Goal: Task Accomplishment & Management: Complete application form

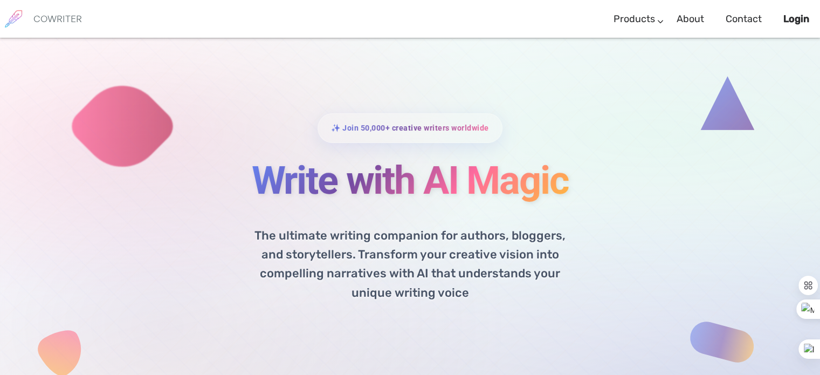
click at [582, 312] on div "✨ Join 50,000+ creative writers worldwide Write with AI Magic The ultimate writ…" at bounding box center [410, 277] width 539 height 329
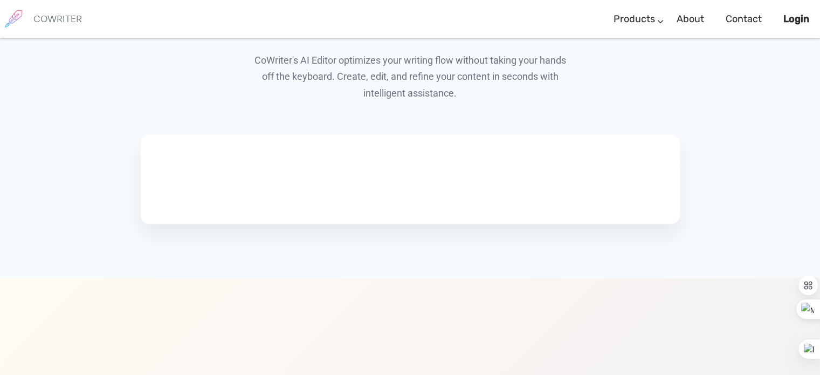
scroll to position [598, 0]
click at [177, 194] on video at bounding box center [224, 176] width 162 height 81
click at [168, 196] on video at bounding box center [224, 176] width 162 height 81
click at [179, 201] on video at bounding box center [224, 176] width 162 height 81
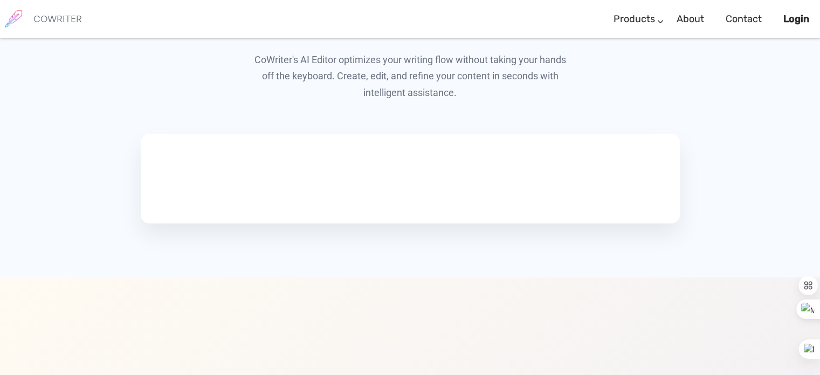
click at [179, 201] on video at bounding box center [224, 176] width 162 height 81
click at [795, 20] on b "Login" at bounding box center [796, 19] width 26 height 12
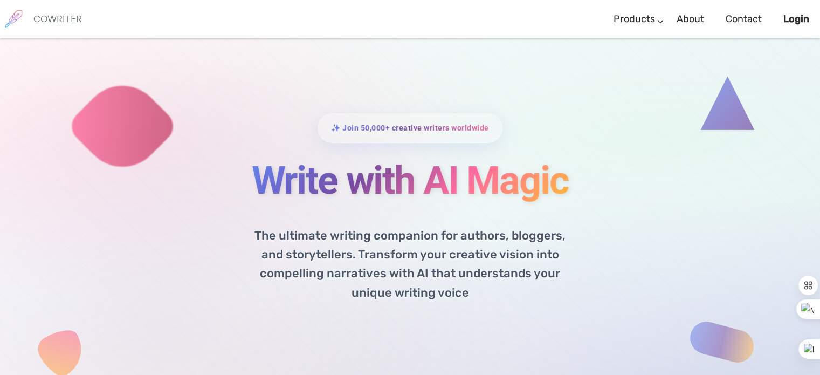
click at [430, 130] on span "✨ Join 50,000+ creative writers worldwide" at bounding box center [410, 128] width 158 height 16
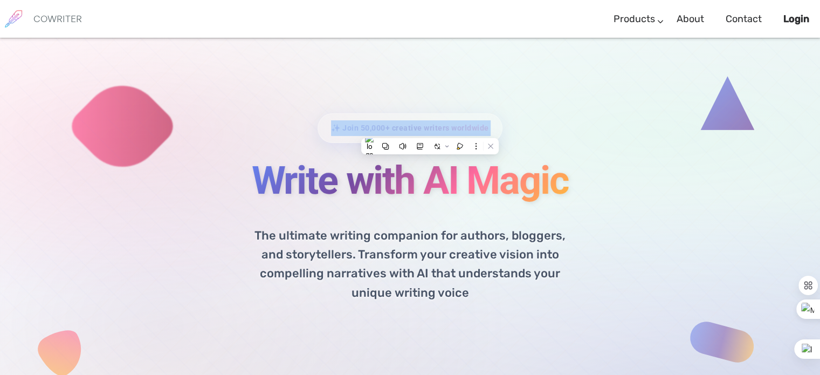
click at [419, 123] on span "✨ Join 50,000+ creative writers worldwide" at bounding box center [410, 128] width 158 height 16
click at [366, 127] on span "✨ Join 50,000+ creative writers worldwide" at bounding box center [410, 128] width 158 height 16
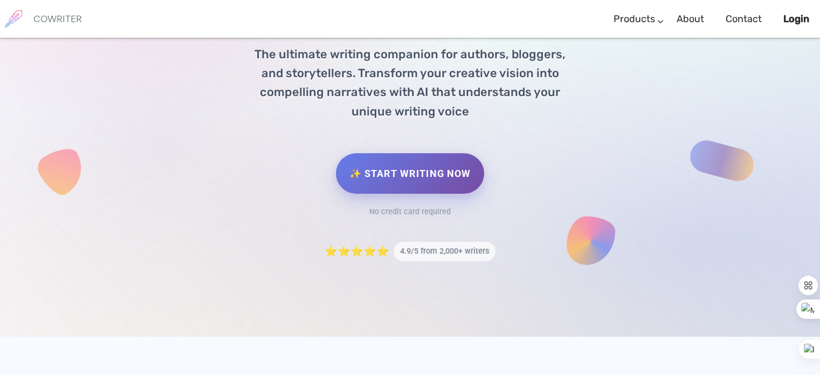
scroll to position [194, 0]
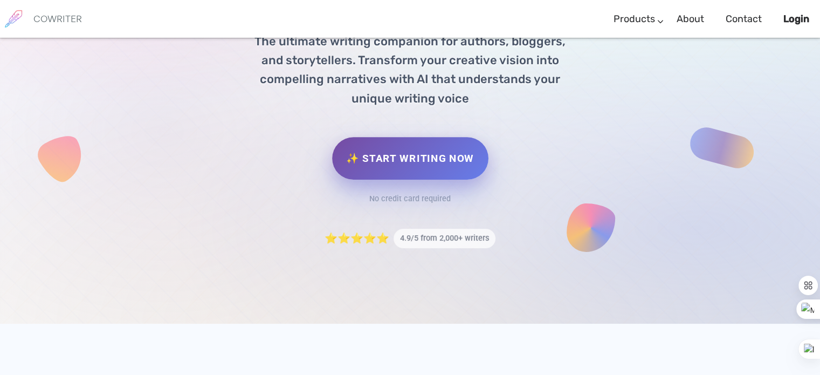
click at [414, 160] on link "✨ Start Writing Now" at bounding box center [410, 158] width 156 height 43
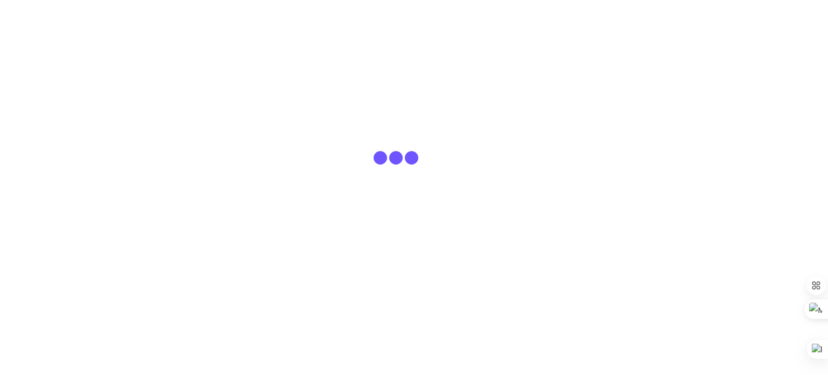
click at [414, 160] on span at bounding box center [411, 157] width 13 height 13
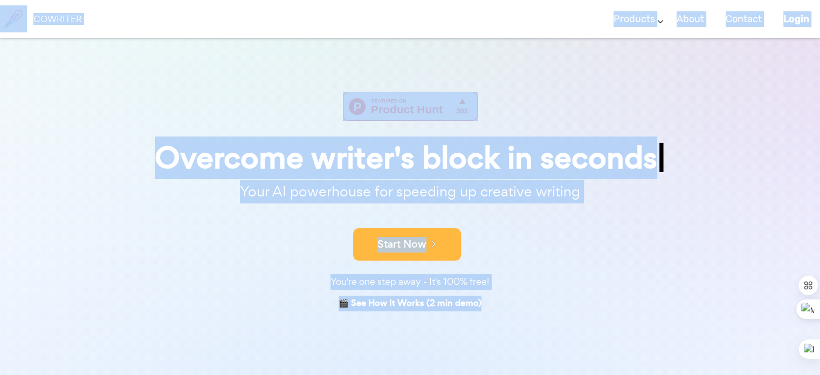
click at [437, 247] on button "Start Now" at bounding box center [407, 244] width 108 height 32
